Goal: Find specific page/section: Find specific page/section

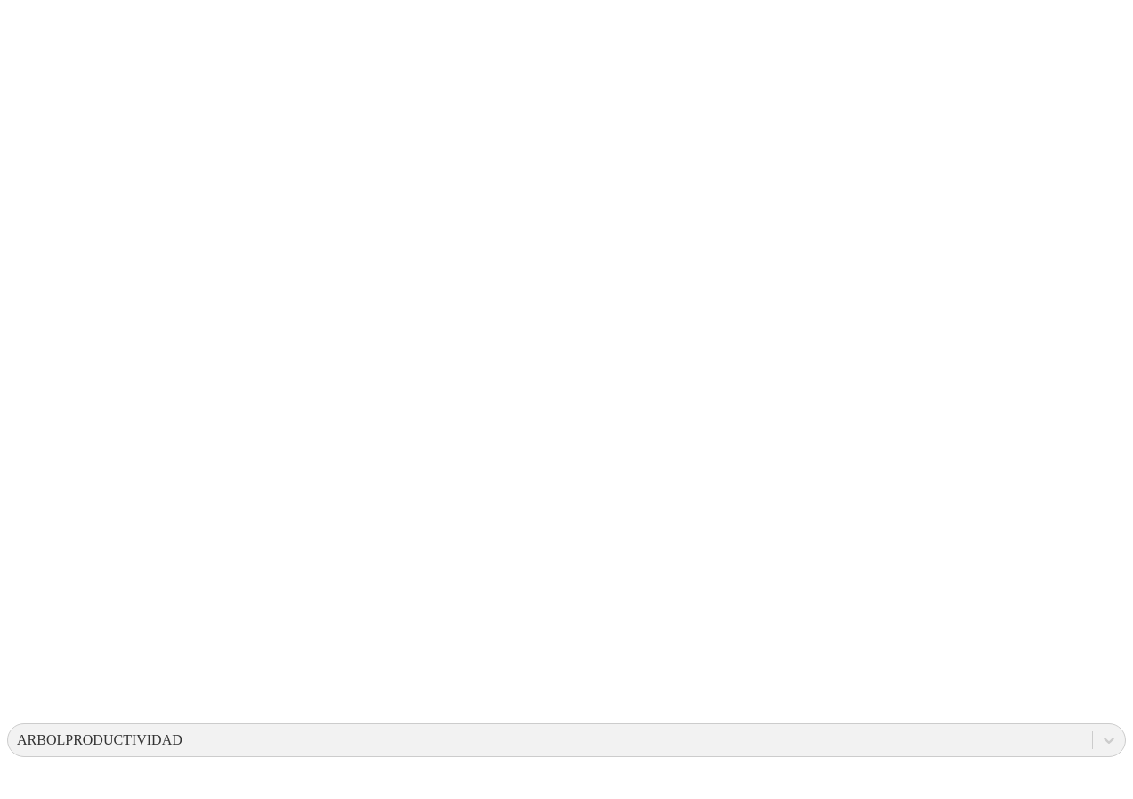
click at [183, 732] on div "ARBOLPRODUCTIVIDAD" at bounding box center [100, 740] width 166 height 16
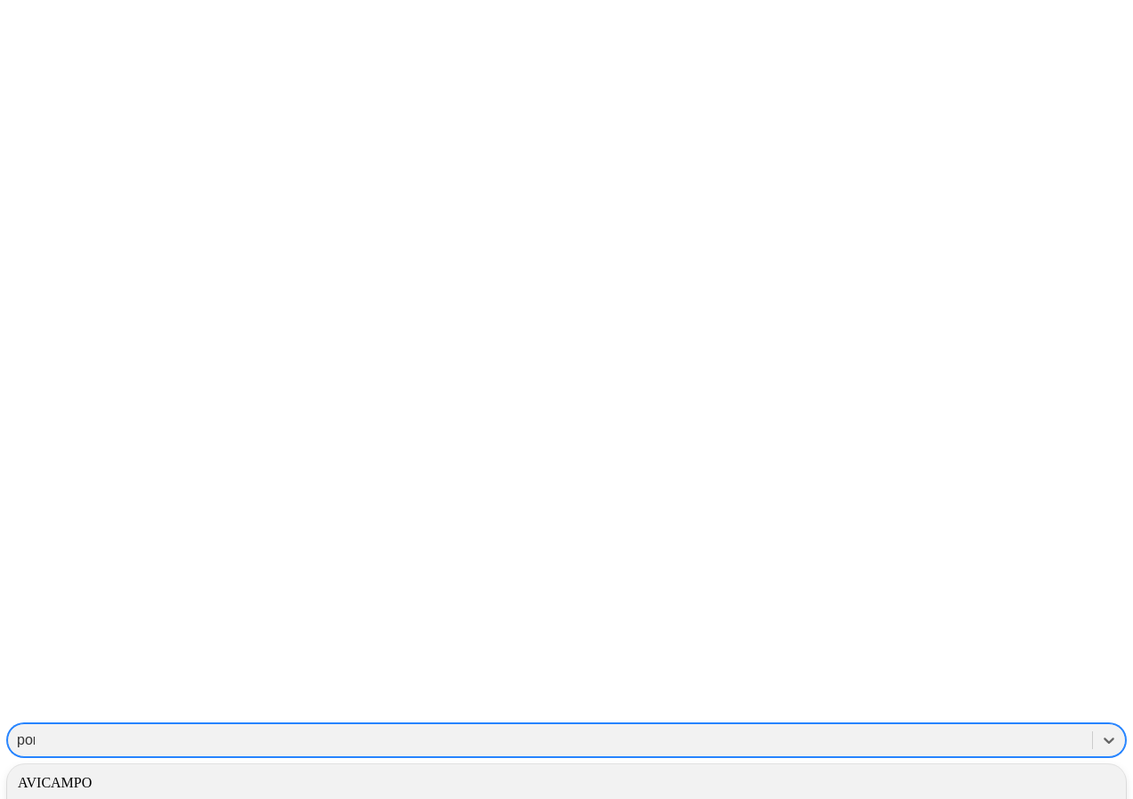
type input "poned"
click at [827, 767] on div "PONEDORASINTELIGENTE" at bounding box center [566, 782] width 1119 height 30
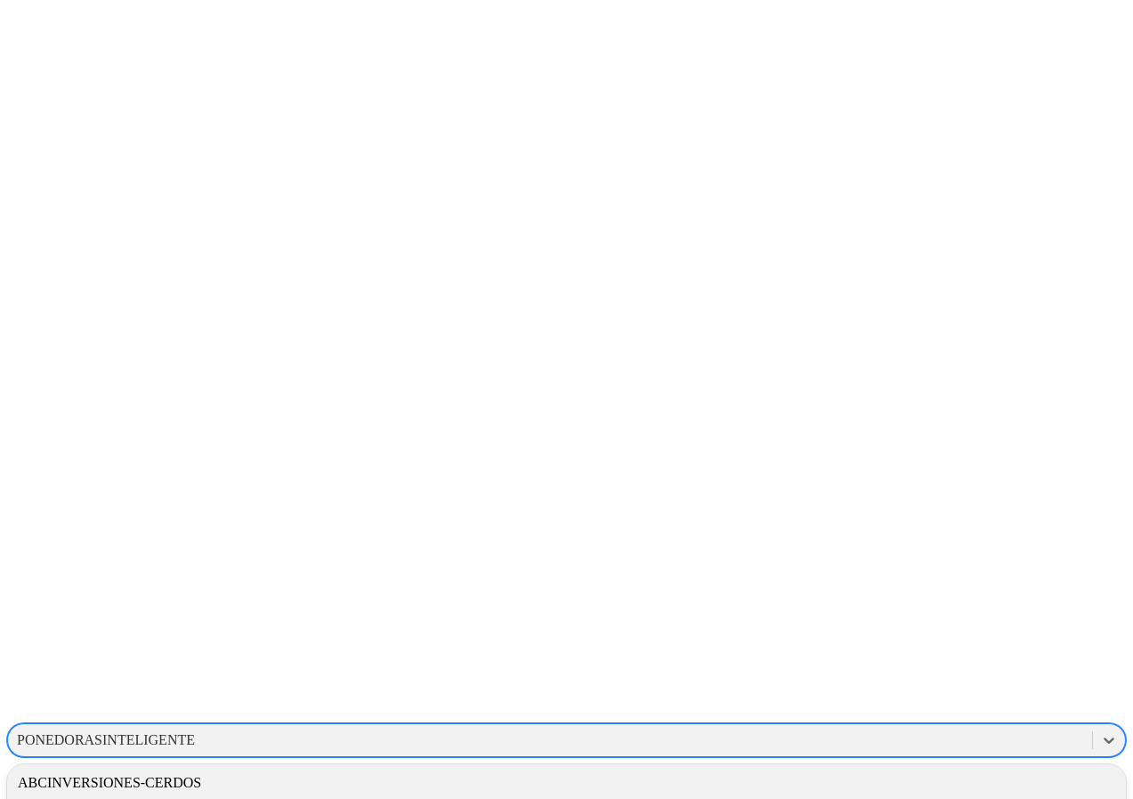
click at [195, 732] on div "PONEDORASINTELIGENTE" at bounding box center [106, 740] width 178 height 16
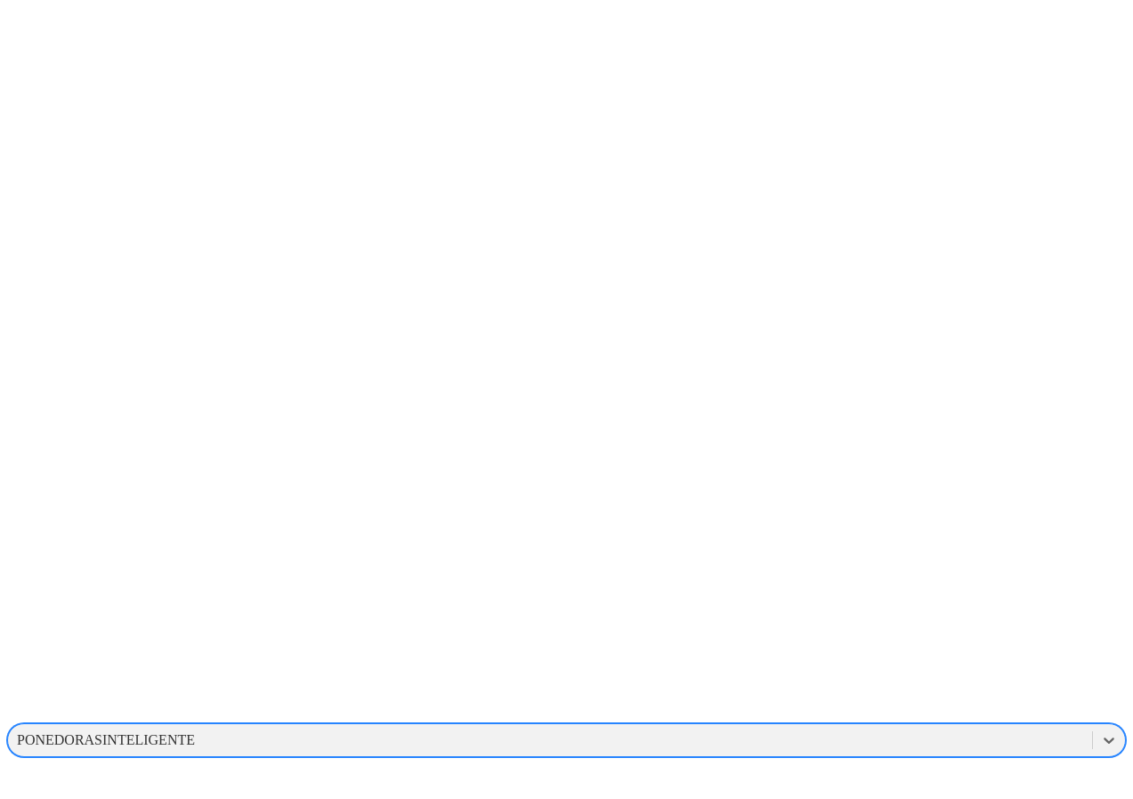
drag, startPoint x: 694, startPoint y: 32, endPoint x: 859, endPoint y: 23, distance: 165.0
click at [195, 732] on div "PONEDORASINTELIGENTE" at bounding box center [106, 740] width 178 height 16
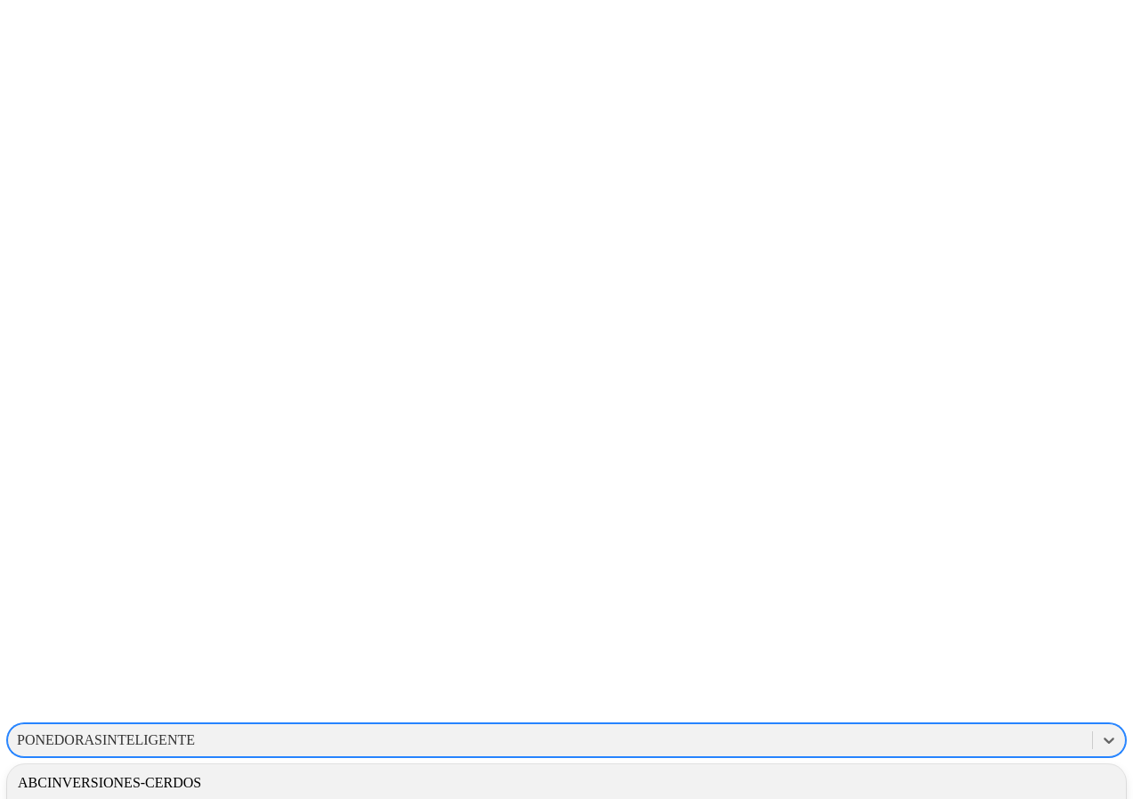
drag, startPoint x: 866, startPoint y: 32, endPoint x: 653, endPoint y: 30, distance: 212.8
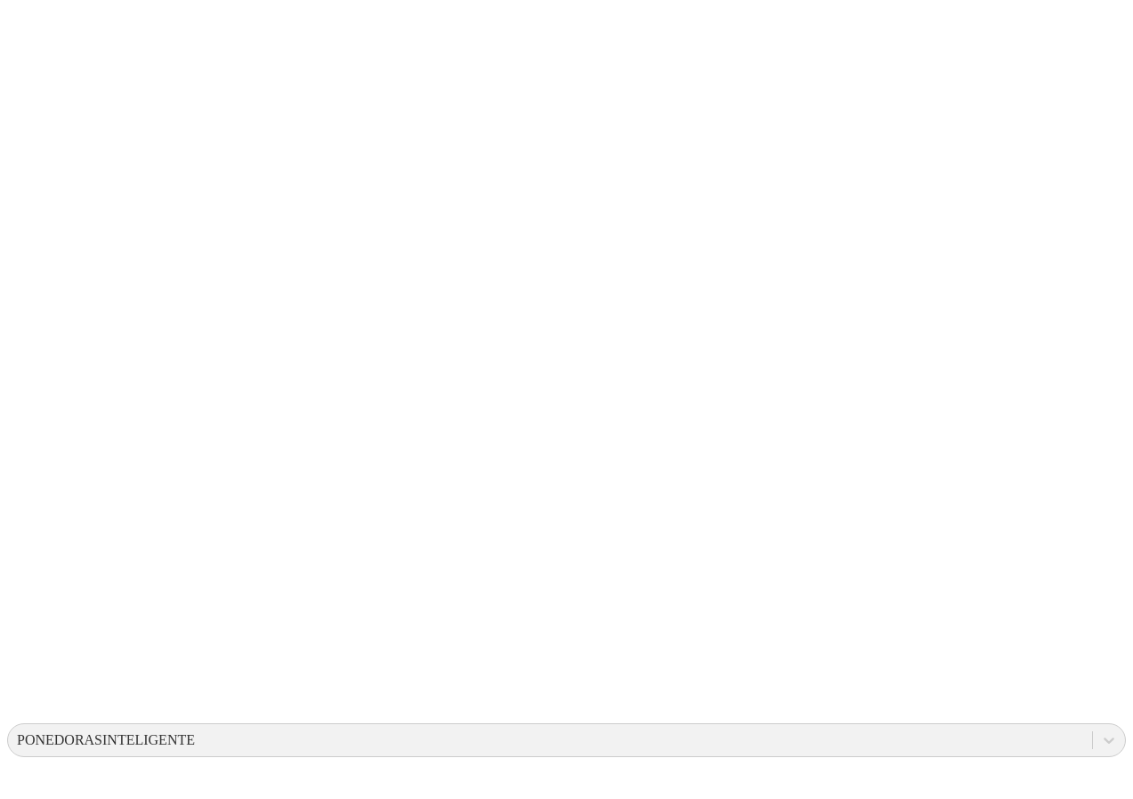
drag, startPoint x: 178, startPoint y: 572, endPoint x: 142, endPoint y: 545, distance: 45.2
